Goal: Task Accomplishment & Management: Manage account settings

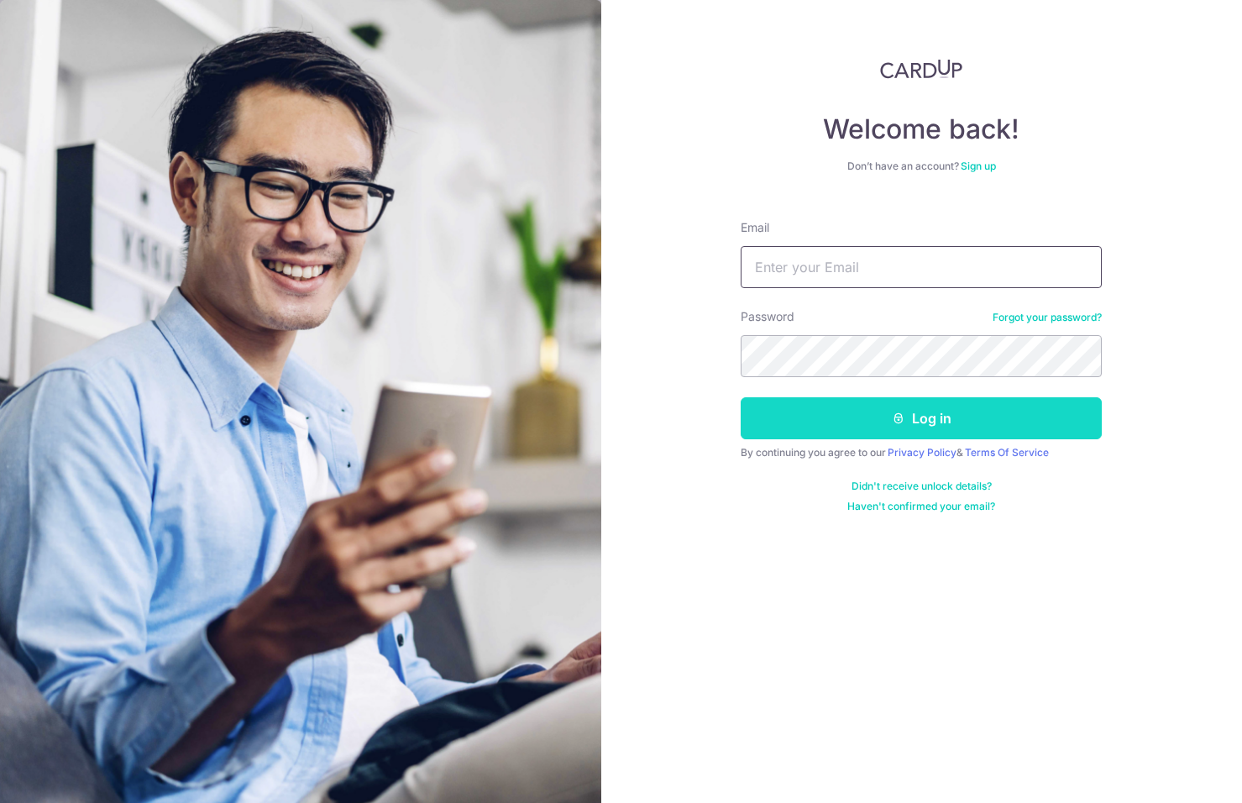
type input "[EMAIL_ADDRESS][DOMAIN_NAME]"
click at [830, 411] on button "Log in" at bounding box center [921, 418] width 361 height 42
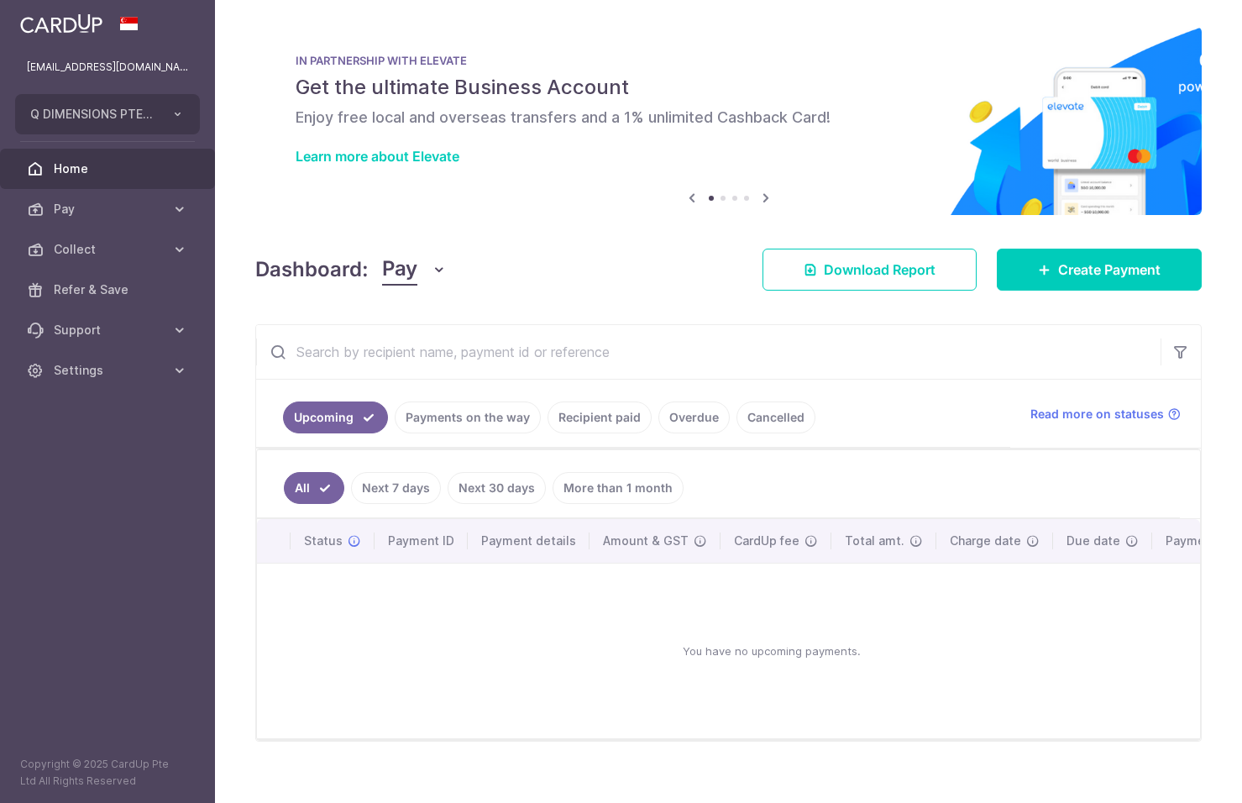
click at [432, 266] on icon "button" at bounding box center [439, 269] width 17 height 17
click at [434, 348] on link "Collect" at bounding box center [470, 357] width 175 height 40
